Goal: Information Seeking & Learning: Learn about a topic

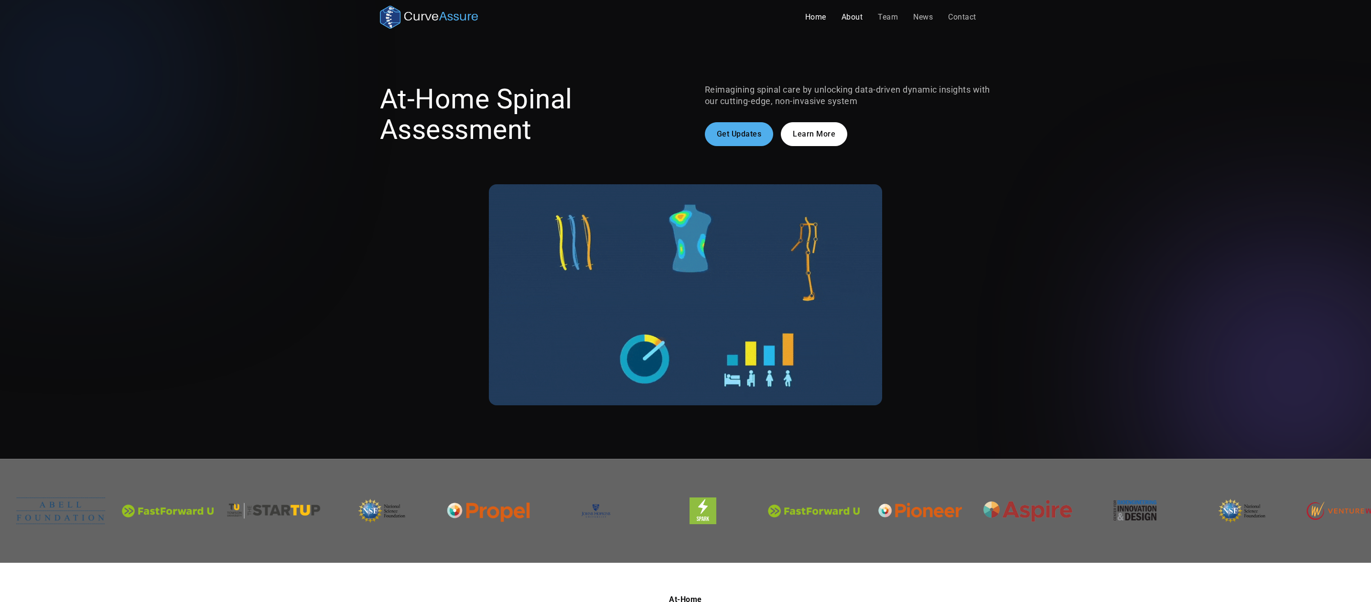
click at [850, 17] on link "About" at bounding box center [852, 17] width 37 height 19
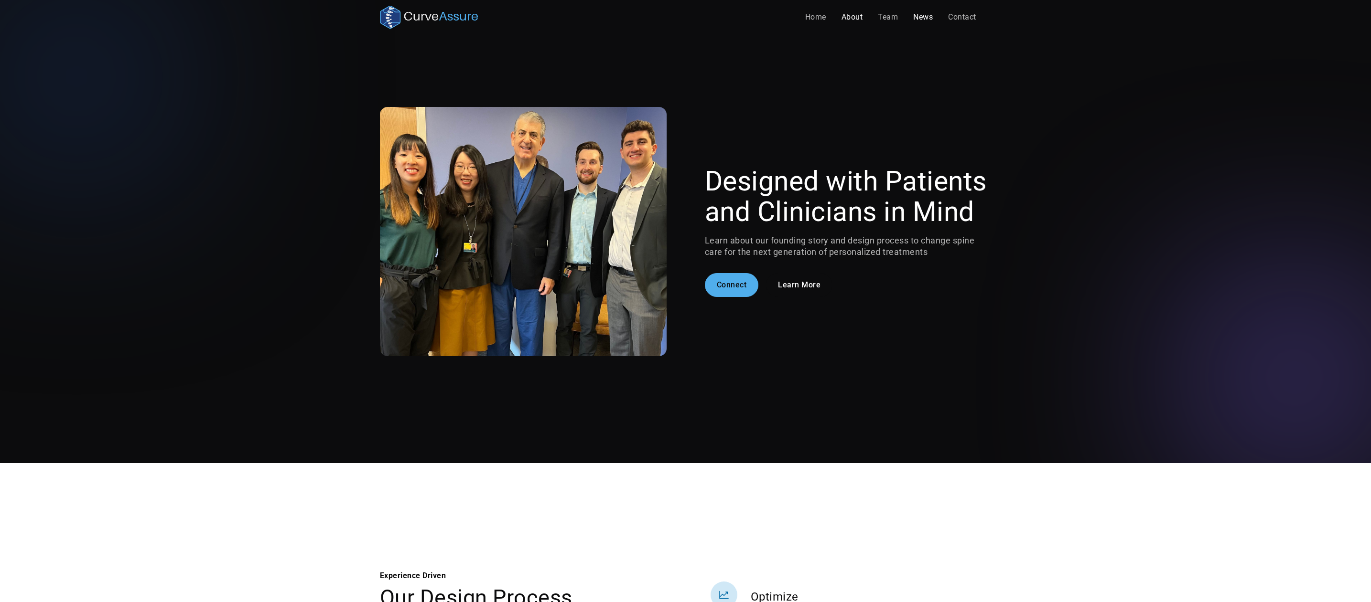
click at [916, 22] on link "News" at bounding box center [922, 17] width 35 height 19
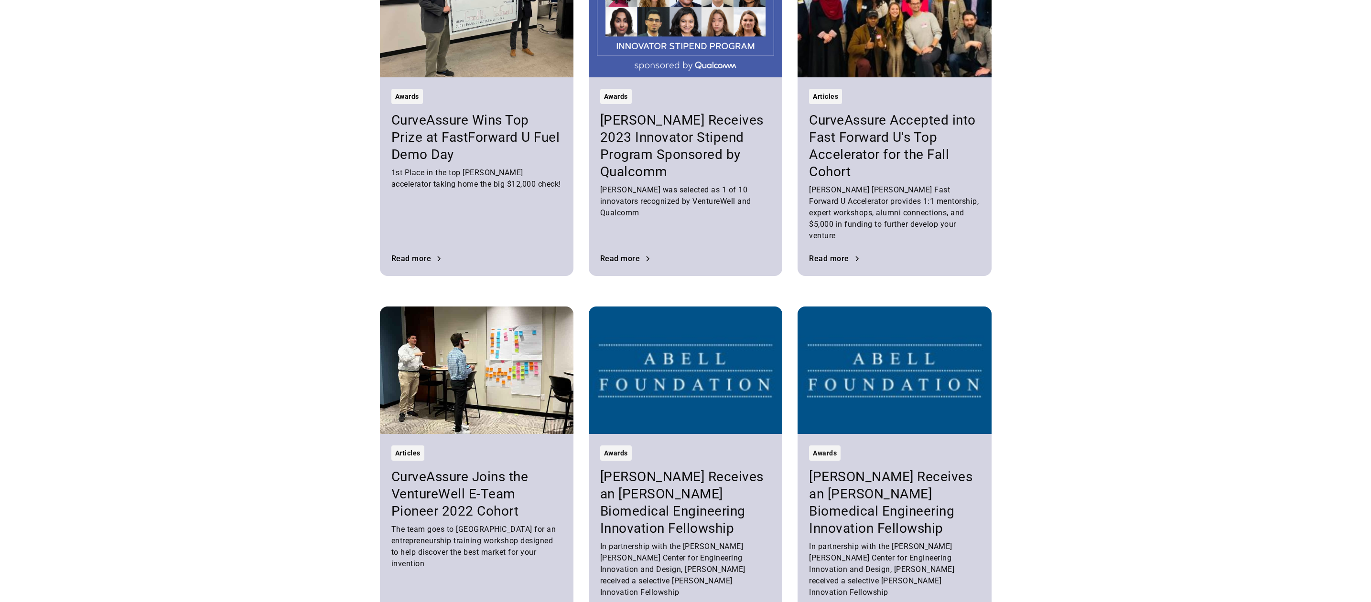
scroll to position [3172, 0]
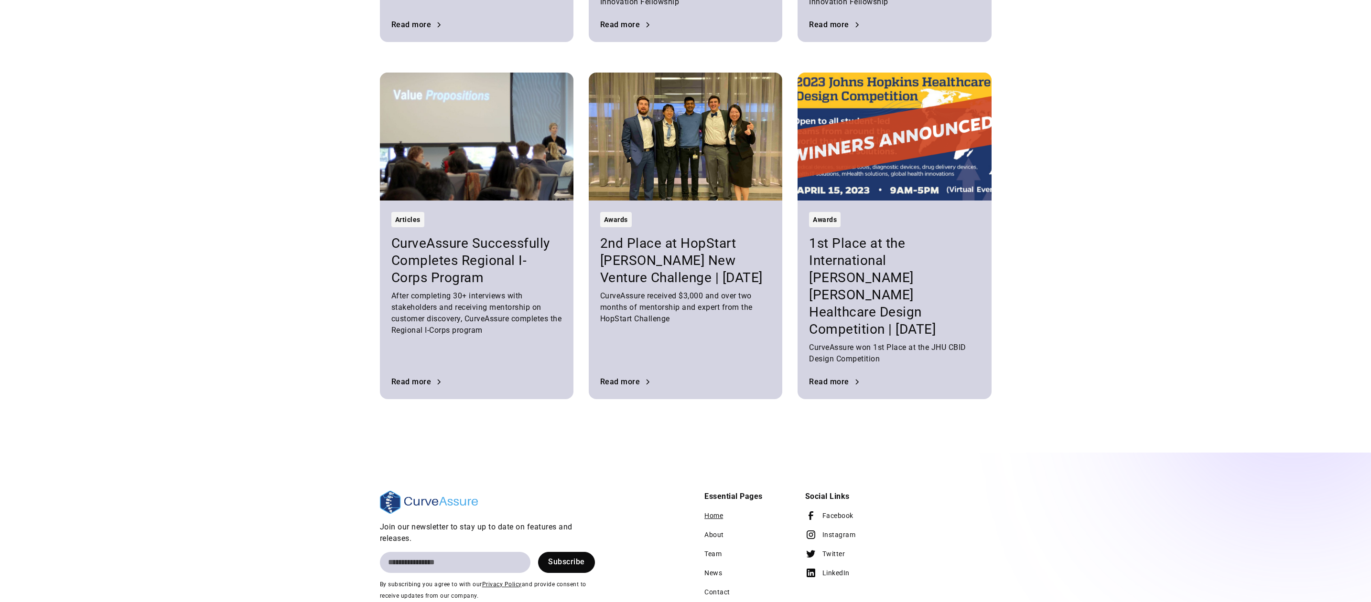
click at [718, 506] on link "Home" at bounding box center [713, 515] width 19 height 19
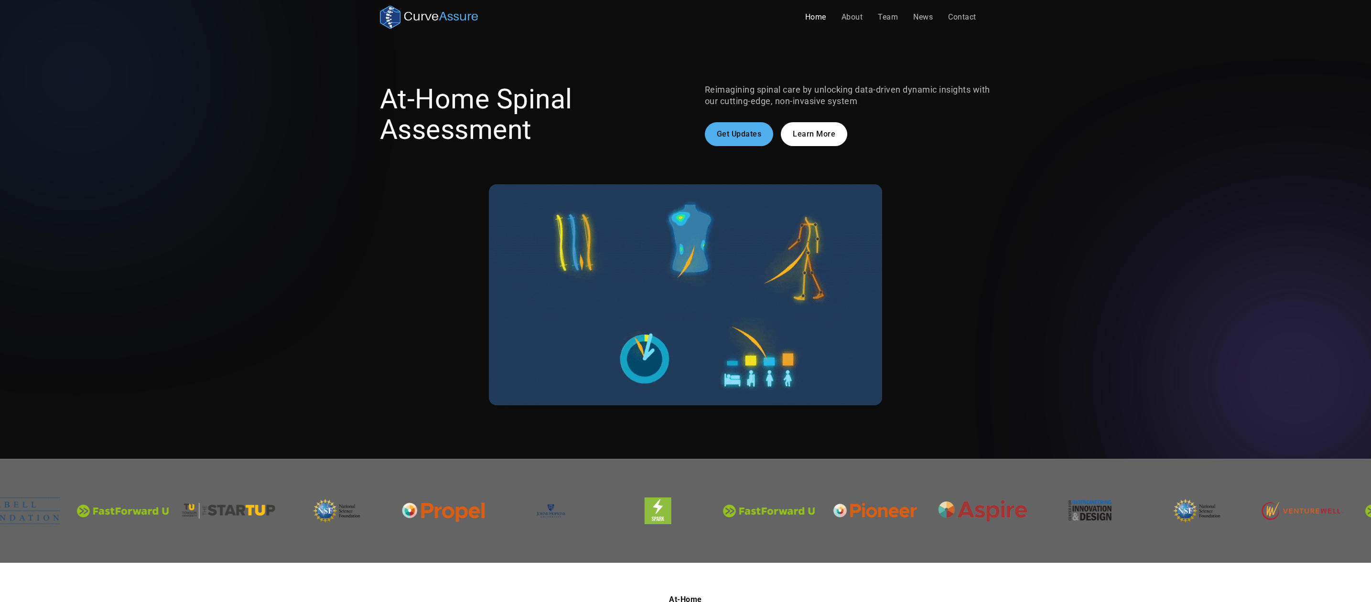
click at [817, 136] on link "Learn More" at bounding box center [814, 134] width 66 height 24
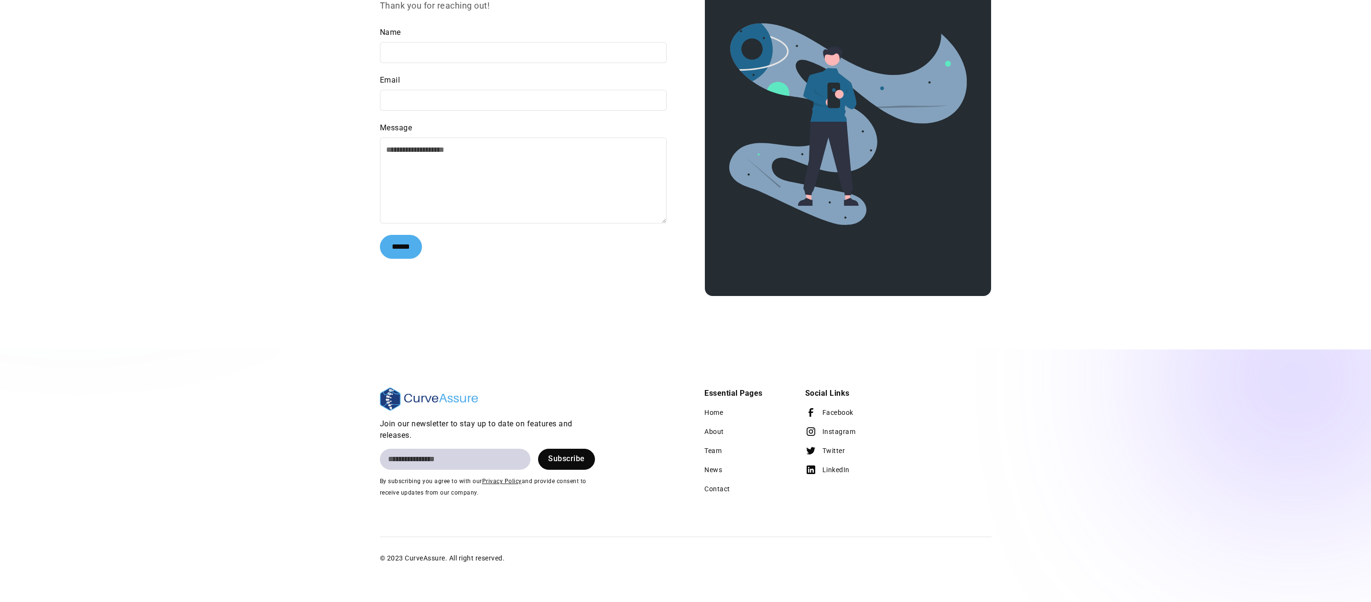
scroll to position [2054, 0]
